Goal: Find specific page/section: Find specific page/section

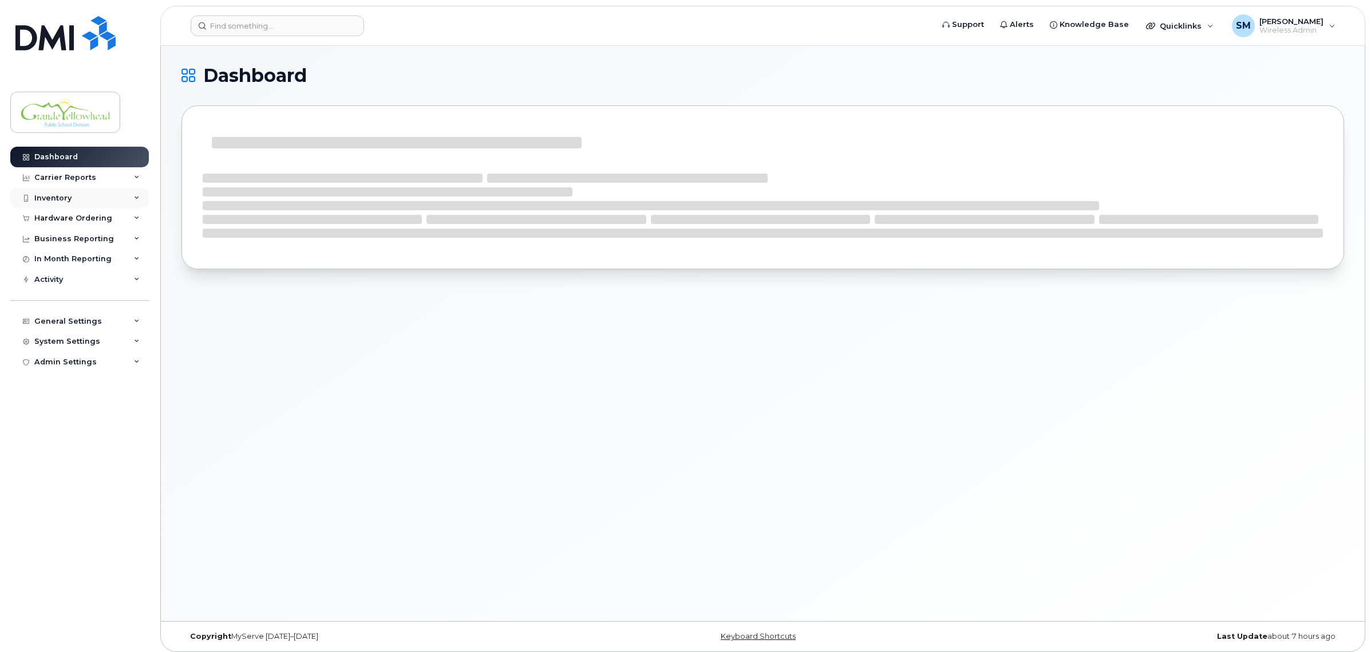
click at [72, 198] on div "Inventory" at bounding box center [79, 198] width 139 height 21
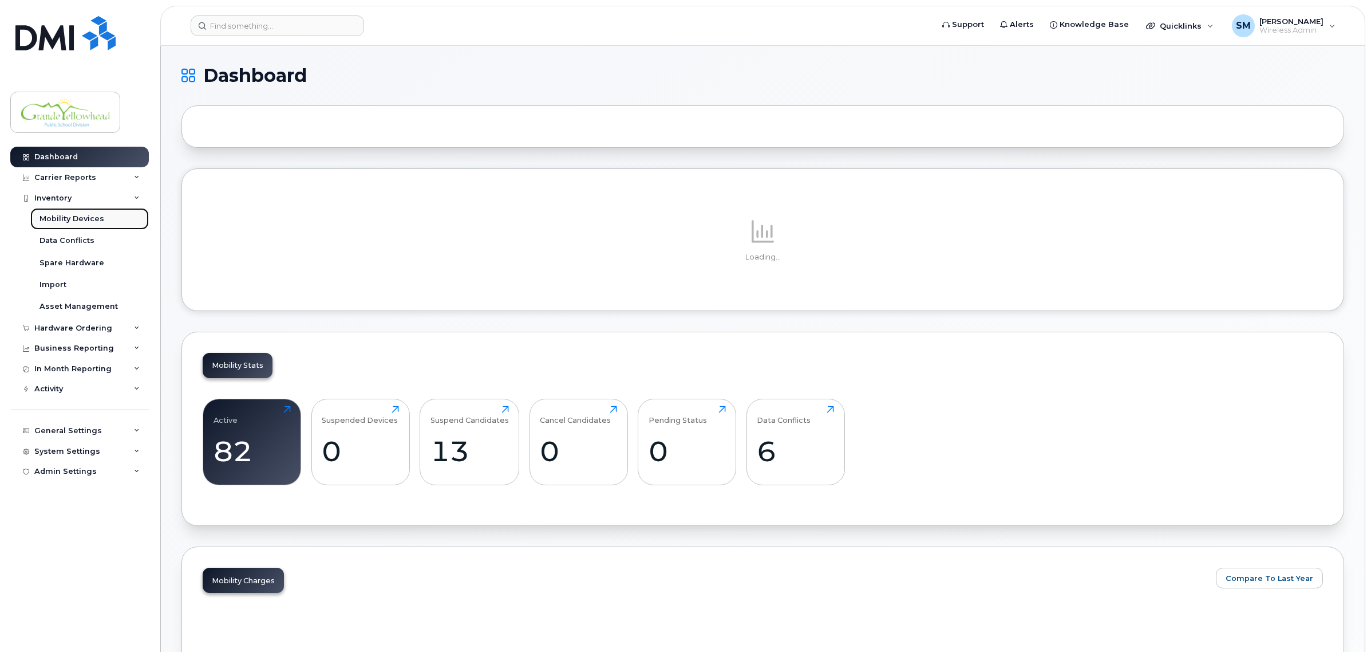
click at [86, 215] on div "Mobility Devices" at bounding box center [72, 219] width 65 height 10
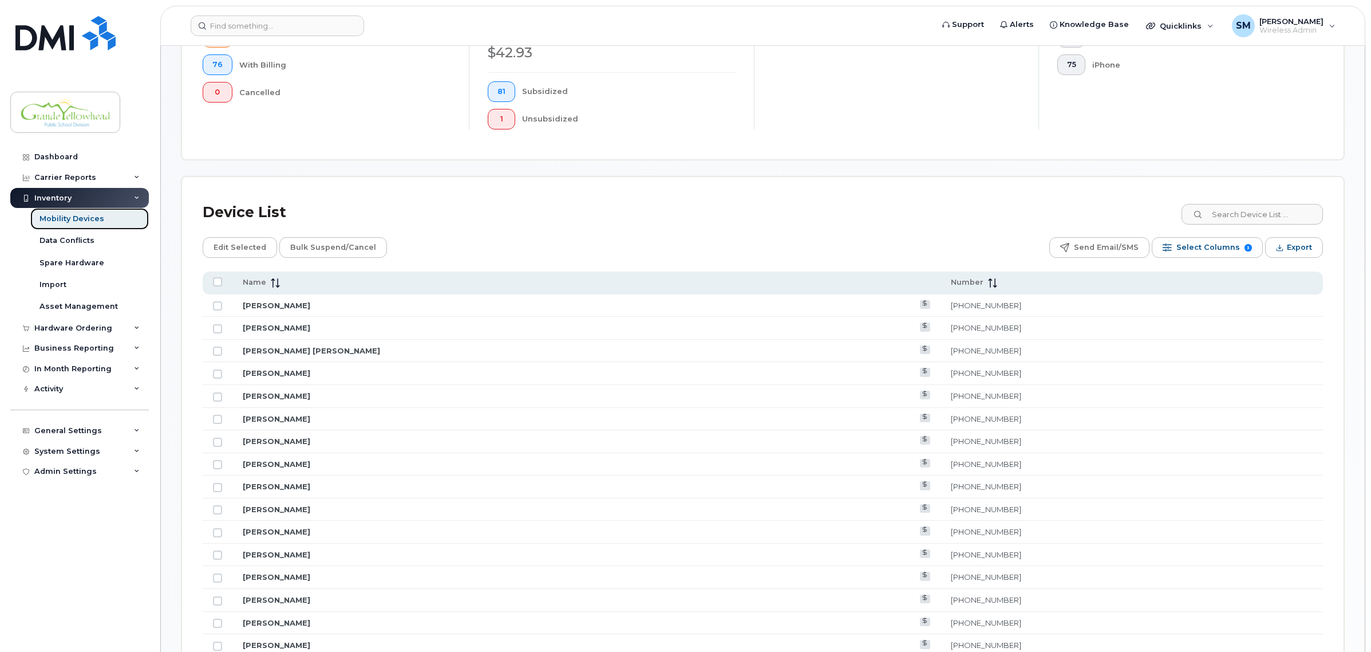
scroll to position [358, 0]
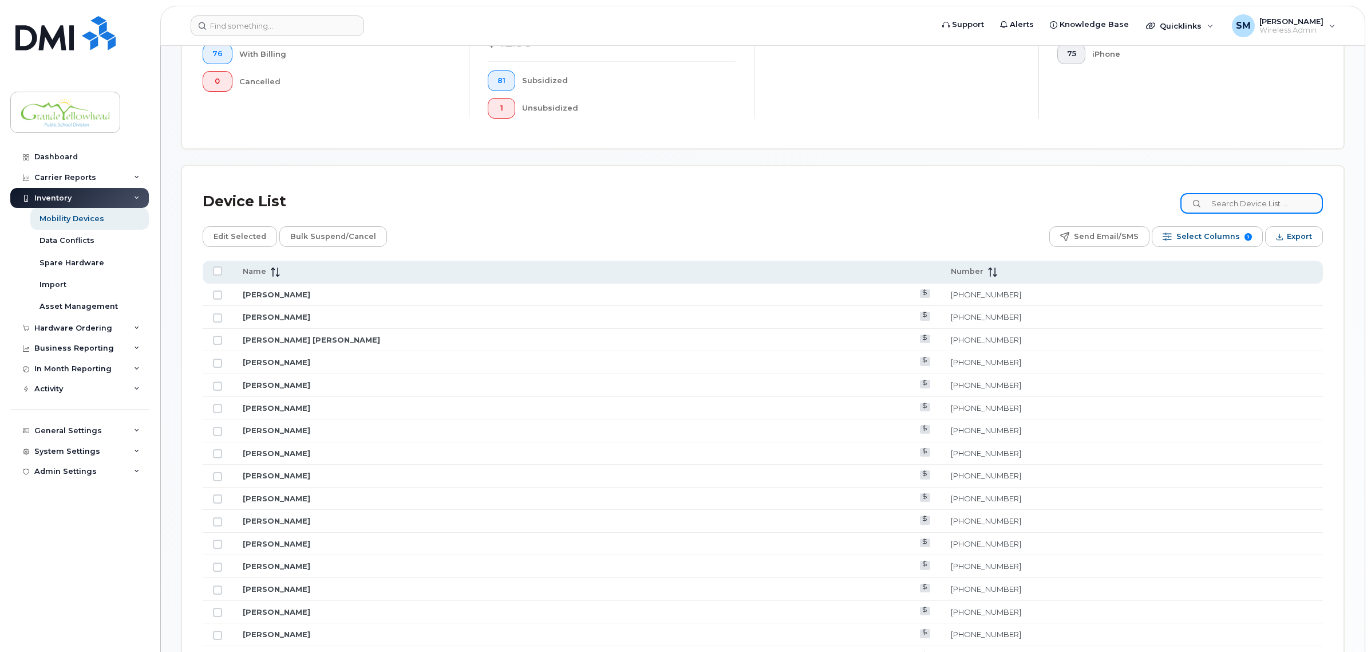
click at [1271, 199] on input at bounding box center [1252, 203] width 143 height 21
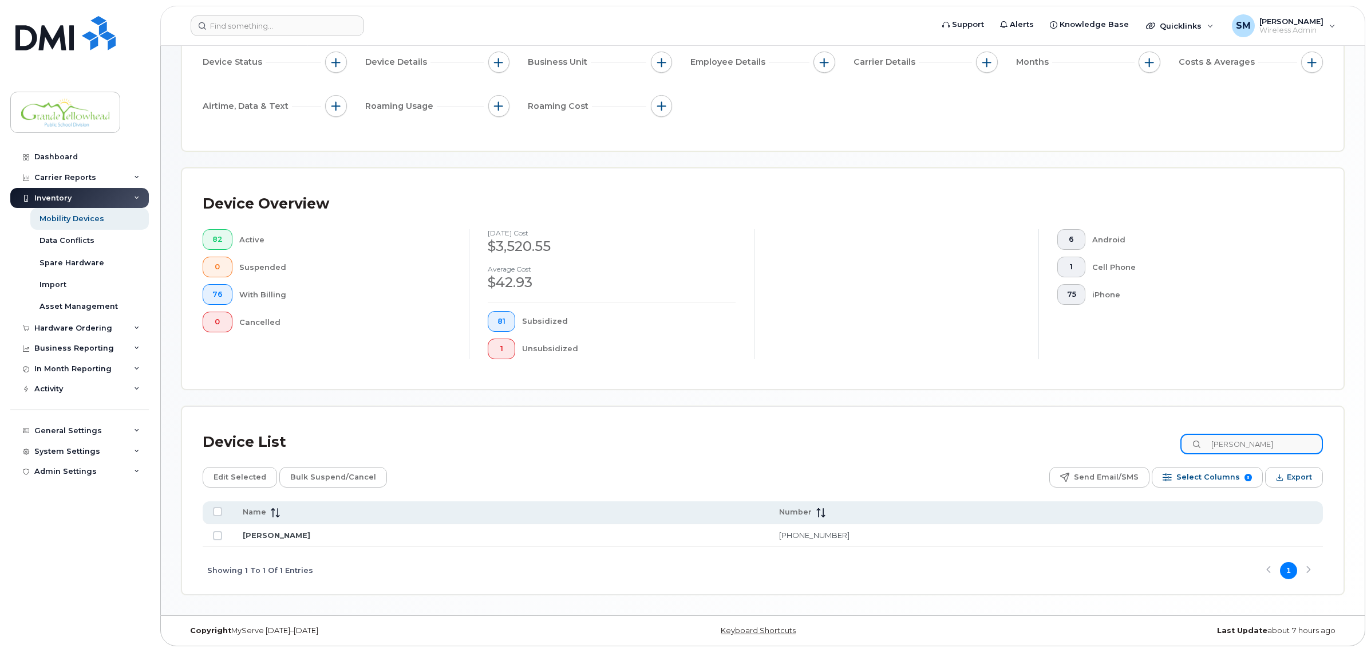
scroll to position [118, 0]
drag, startPoint x: 1277, startPoint y: 440, endPoint x: 1144, endPoint y: 444, distance: 132.9
click at [1147, 445] on div "Device List [PERSON_NAME]" at bounding box center [763, 442] width 1120 height 30
drag, startPoint x: 1273, startPoint y: 439, endPoint x: 1151, endPoint y: 437, distance: 122.0
click at [1161, 438] on div "Device List [PERSON_NAME]" at bounding box center [763, 442] width 1120 height 30
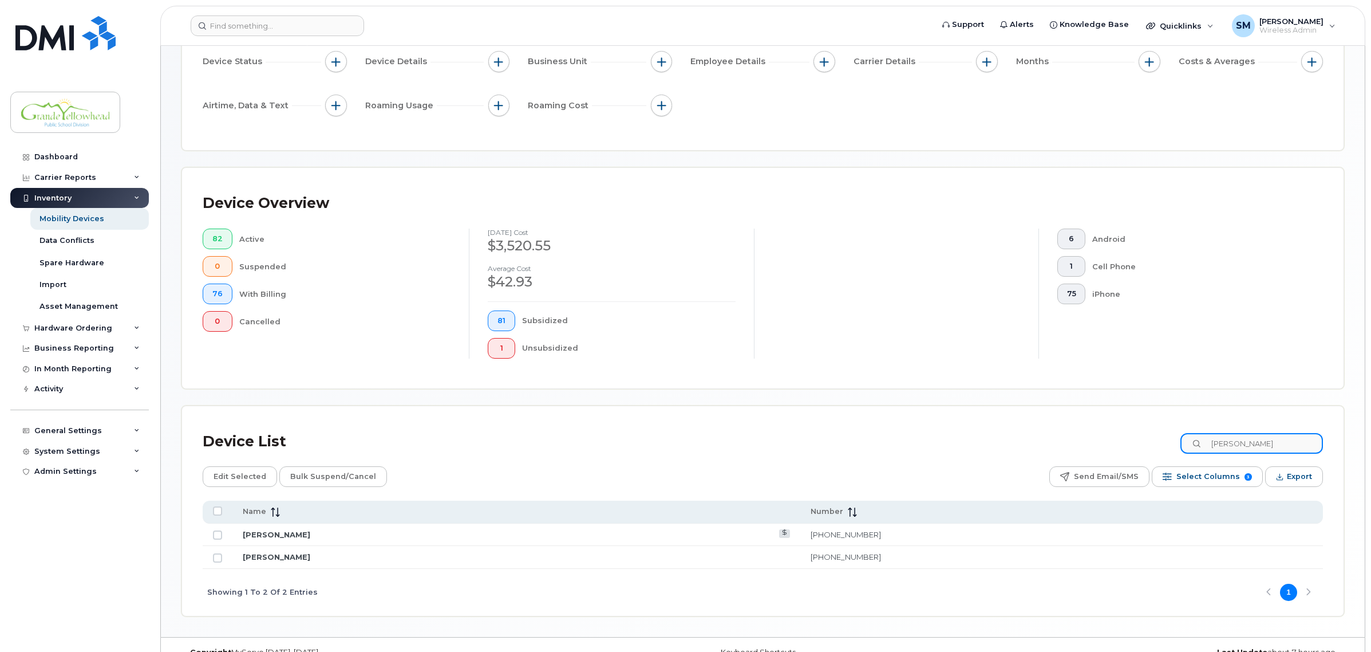
scroll to position [141, 0]
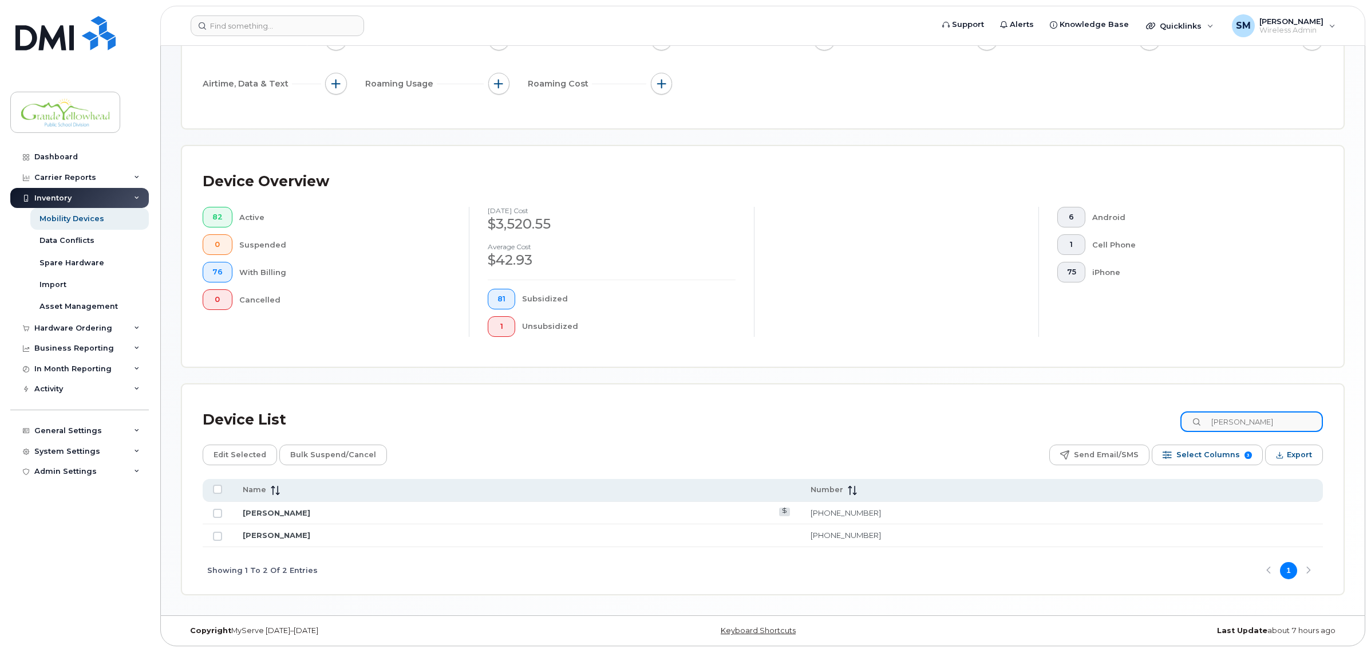
drag, startPoint x: 1253, startPoint y: 424, endPoint x: 1151, endPoint y: 419, distance: 102.0
click at [1157, 420] on div "Device List [PERSON_NAME]" at bounding box center [763, 420] width 1120 height 30
type input "[PERSON_NAME]"
